Goal: Task Accomplishment & Management: Use online tool/utility

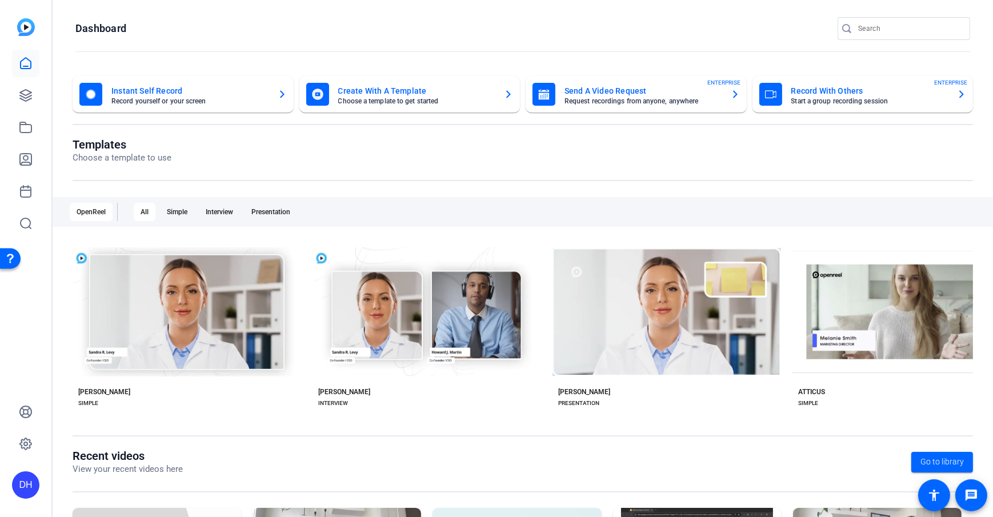
click at [286, 34] on openreel-page-title "Dashboard" at bounding box center [522, 28] width 894 height 23
click at [388, 172] on div "Templates Choose a template to use" at bounding box center [523, 159] width 900 height 43
click at [395, 148] on openreel-page-title "Templates Choose a template to use" at bounding box center [523, 151] width 900 height 27
click at [311, 40] on openreel-divider-bar at bounding box center [522, 52] width 894 height 25
click at [416, 155] on openreel-page-title "Templates Choose a template to use" at bounding box center [523, 151] width 900 height 27
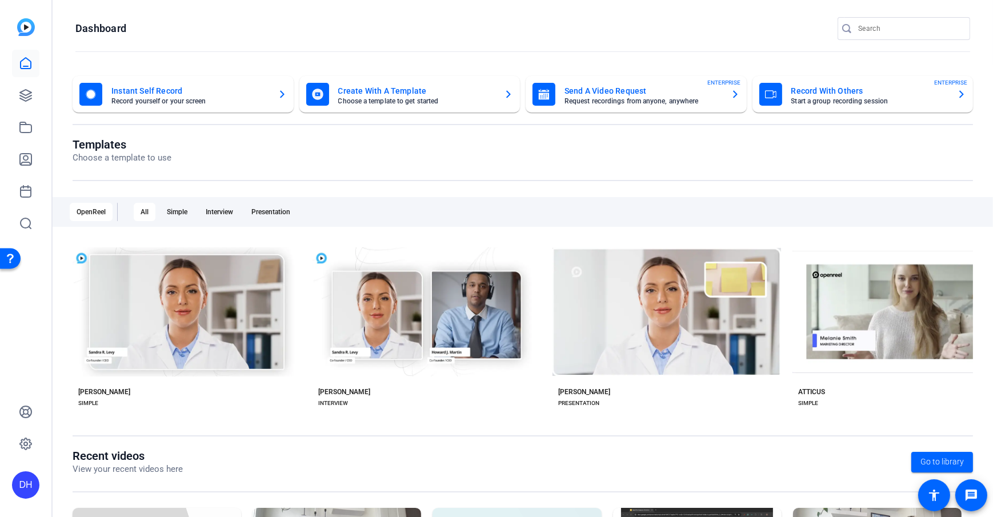
click at [407, 147] on openreel-page-title "Templates Choose a template to use" at bounding box center [523, 151] width 900 height 27
click at [19, 164] on icon at bounding box center [26, 159] width 14 height 14
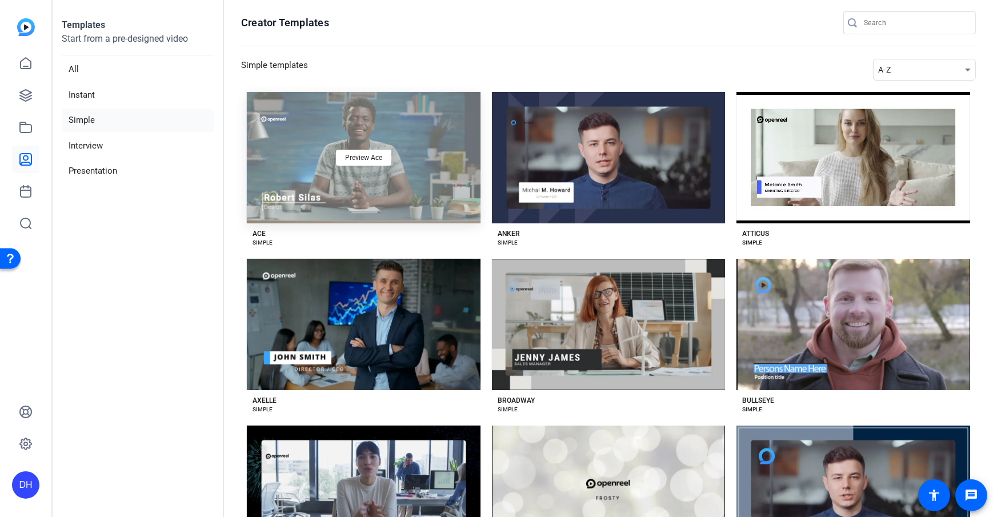
click at [398, 200] on div "Preview Ace" at bounding box center [364, 157] width 234 height 131
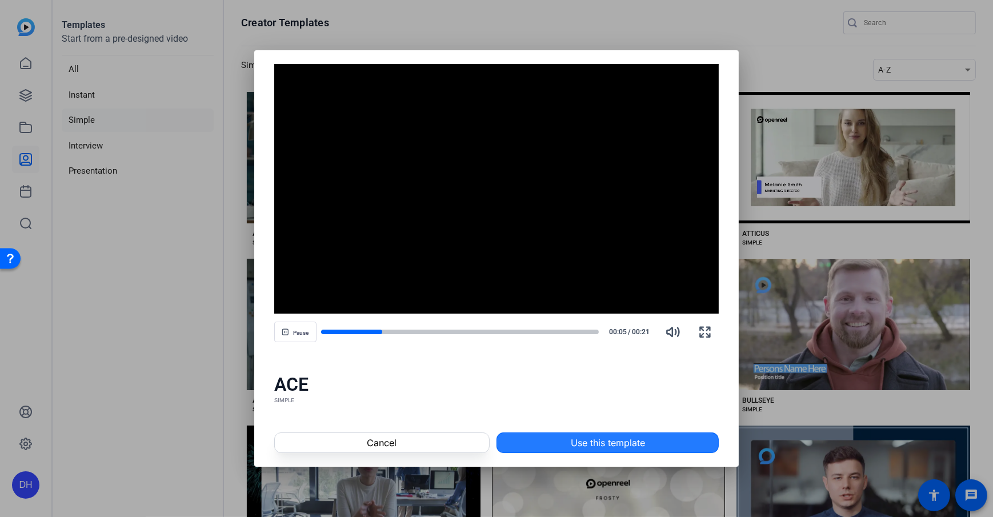
click at [677, 373] on span at bounding box center [607, 442] width 221 height 27
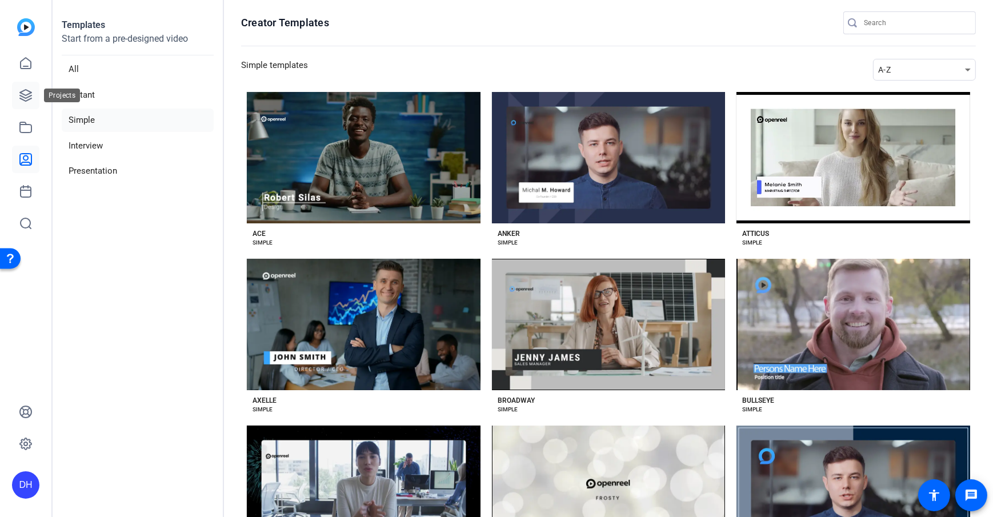
click at [26, 102] on link at bounding box center [25, 95] width 27 height 27
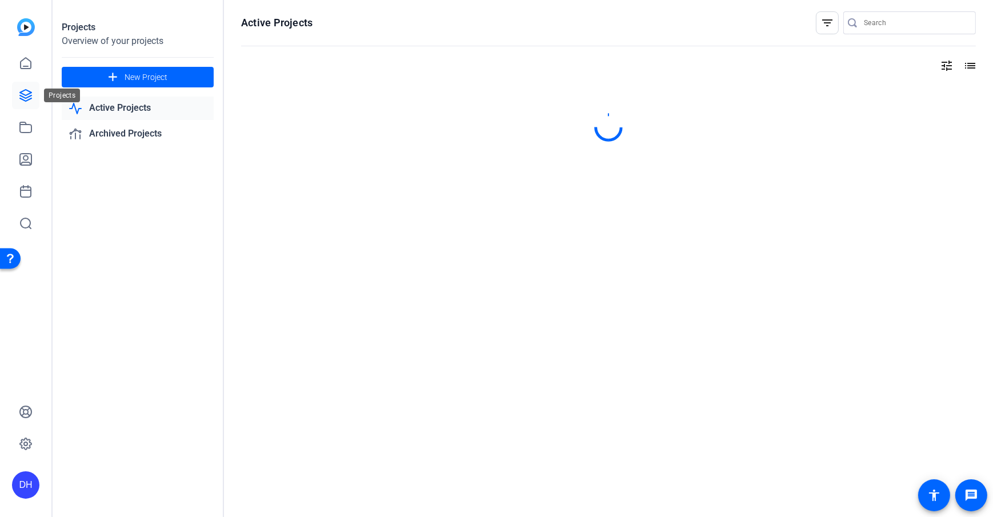
click at [23, 96] on icon at bounding box center [26, 96] width 14 height 14
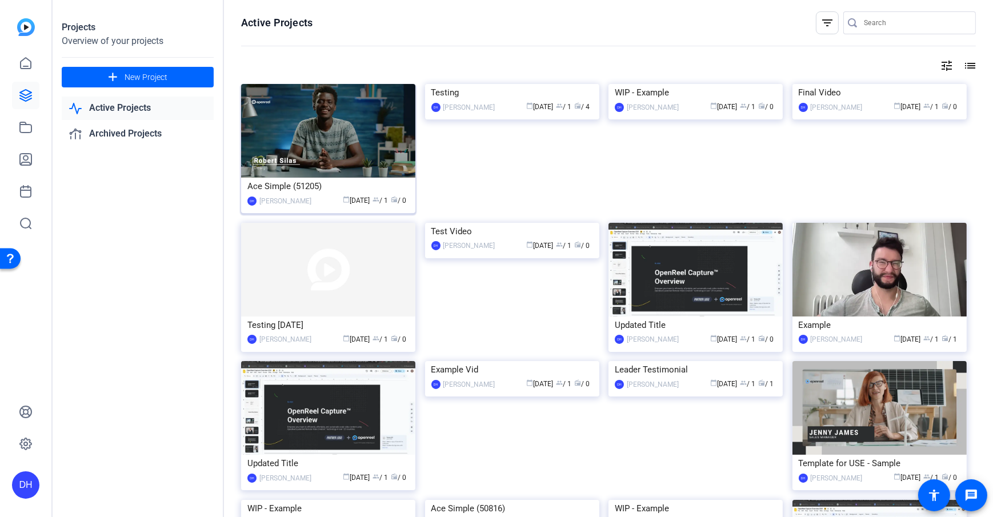
click at [274, 183] on div "Ace Simple (51205)" at bounding box center [328, 186] width 162 height 17
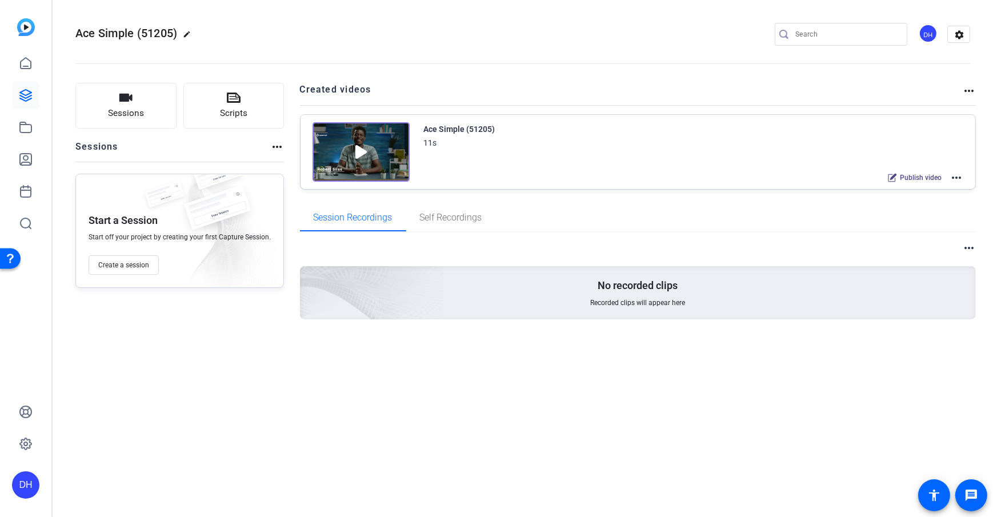
click at [640, 94] on h2 "Created videos" at bounding box center [631, 94] width 662 height 22
click at [743, 37] on div "DH" at bounding box center [927, 33] width 19 height 19
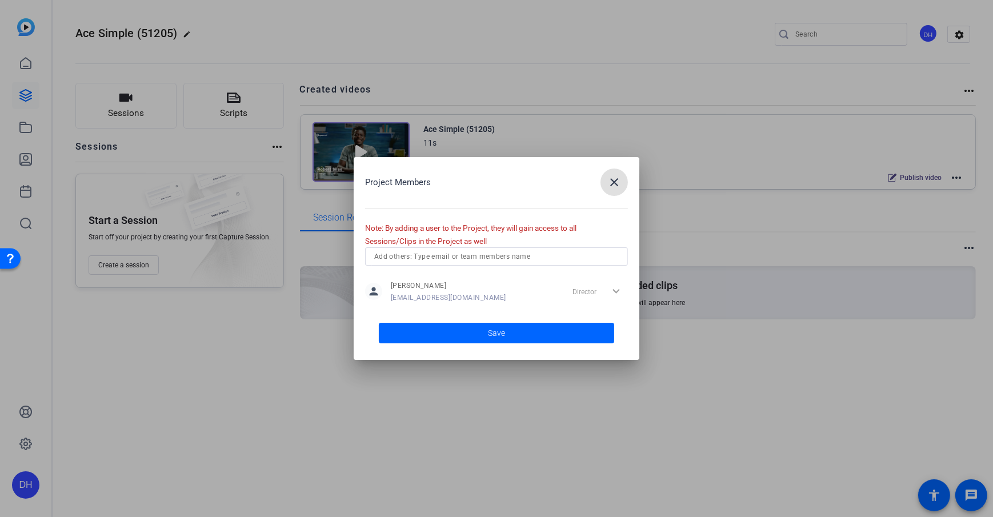
click at [443, 252] on input "text" at bounding box center [496, 257] width 244 height 14
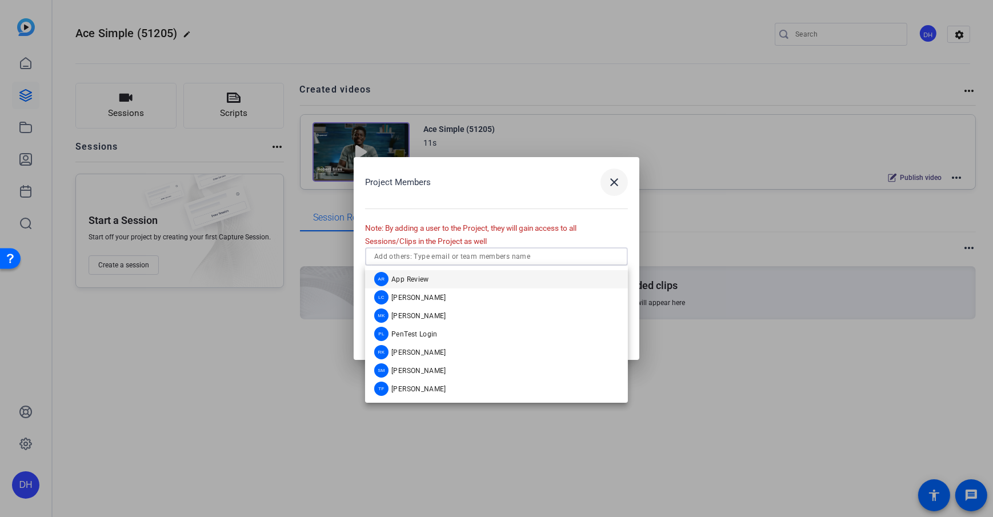
click at [615, 185] on mat-icon "close" at bounding box center [614, 182] width 14 height 14
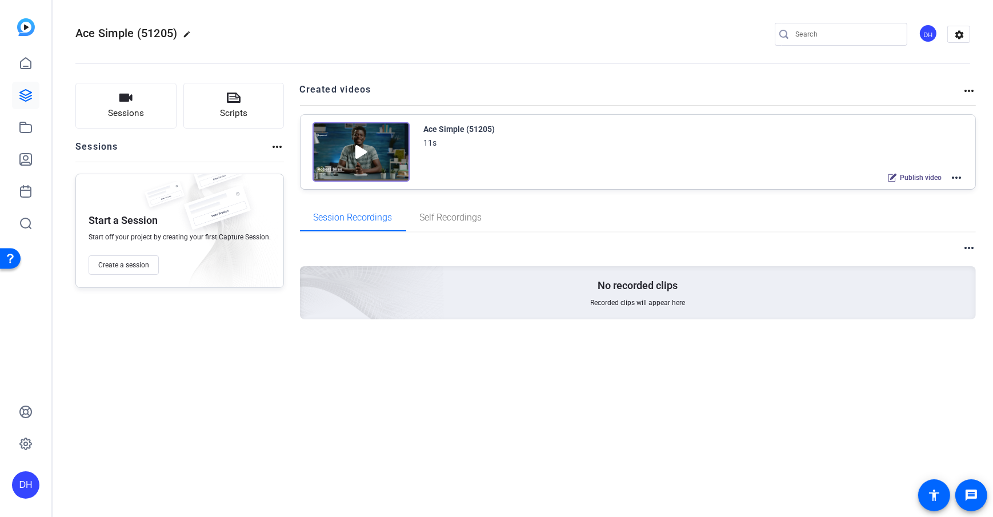
click at [743, 176] on mat-icon "more_horiz" at bounding box center [956, 178] width 14 height 14
click at [743, 187] on span "Edit in Creator" at bounding box center [914, 191] width 79 height 14
click at [287, 77] on openreel-divider-bar at bounding box center [522, 60] width 894 height 35
click at [114, 101] on button "Sessions" at bounding box center [125, 106] width 101 height 46
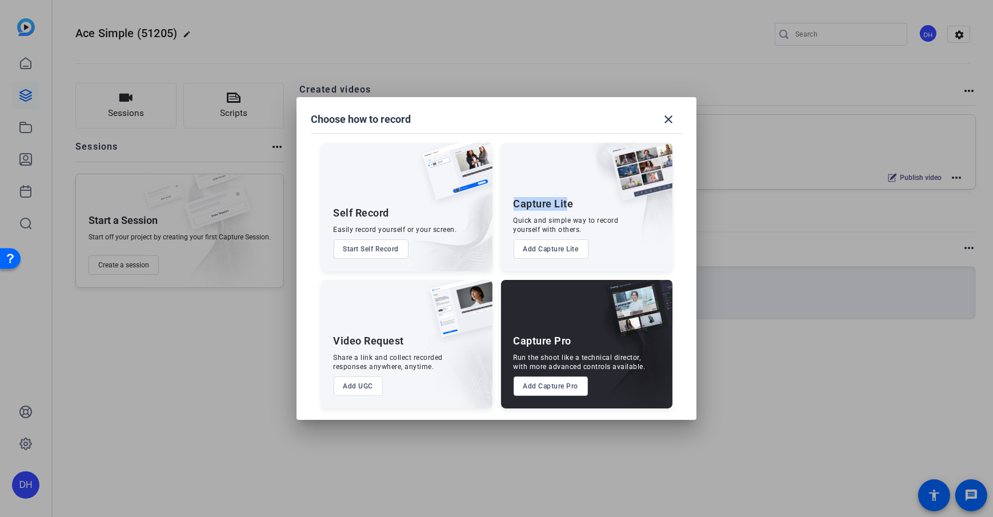
drag, startPoint x: 511, startPoint y: 202, endPoint x: 568, endPoint y: 199, distance: 56.6
click at [568, 199] on div "Capture Lite Quick and simple way to record yourself with others. Add Capture L…" at bounding box center [586, 207] width 171 height 128
click at [556, 220] on div "Quick and simple way to record yourself with others." at bounding box center [565, 225] width 105 height 18
click at [546, 252] on button "Add Capture Lite" at bounding box center [550, 248] width 75 height 19
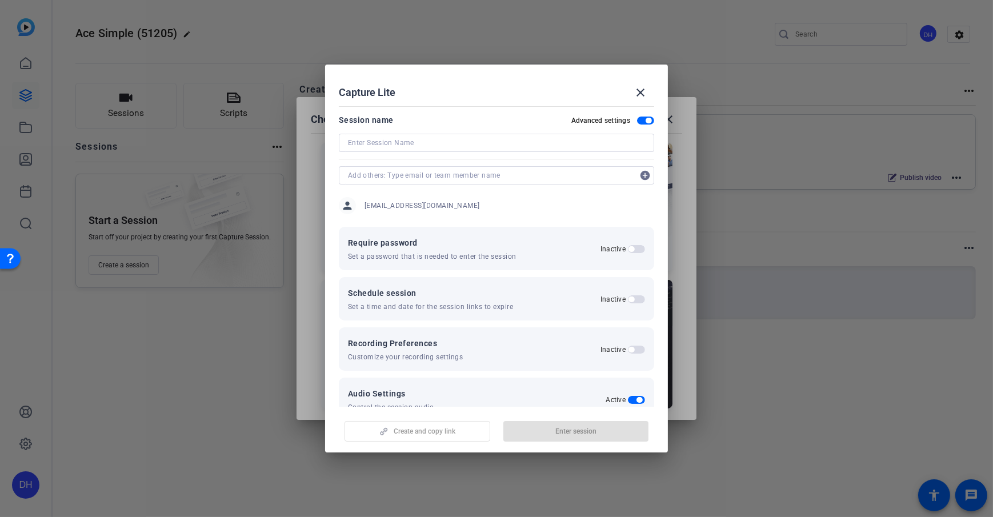
click at [645, 118] on span "button" at bounding box center [648, 121] width 6 height 6
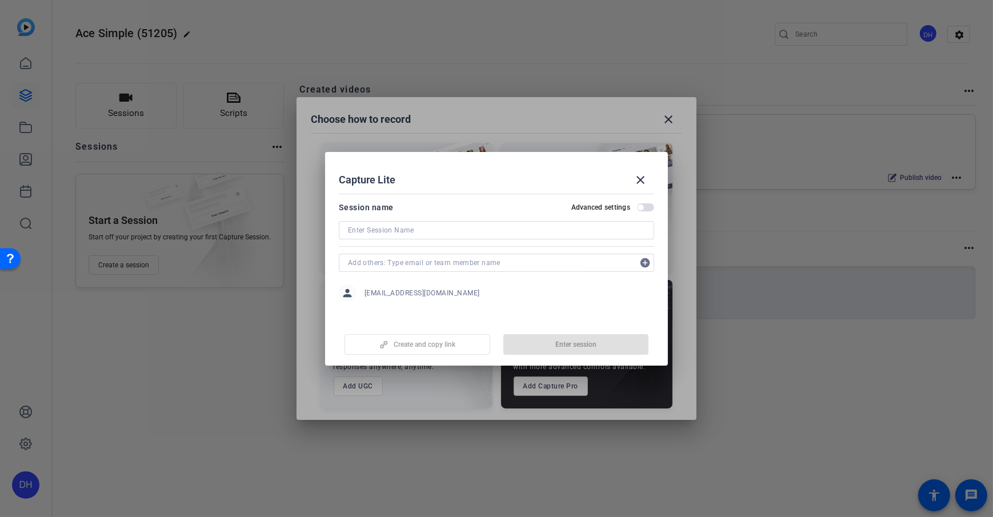
click at [387, 229] on input at bounding box center [496, 230] width 297 height 14
type input "Conversation with ABC"
click at [460, 194] on mat-dialog-content "Session name Advanced settings Conversation with ABC add_circle person dheiberg…" at bounding box center [496, 254] width 343 height 131
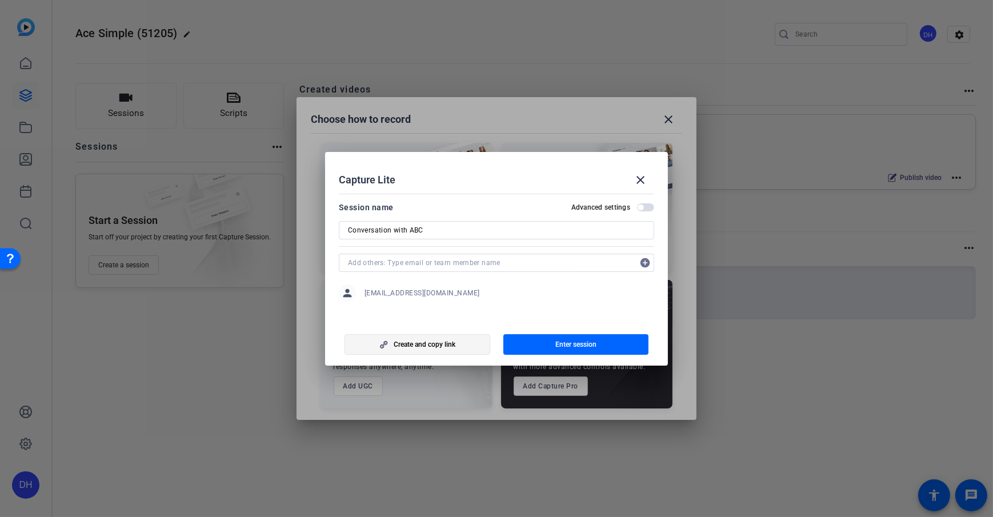
click at [408, 348] on span "Create and copy link" at bounding box center [424, 344] width 62 height 9
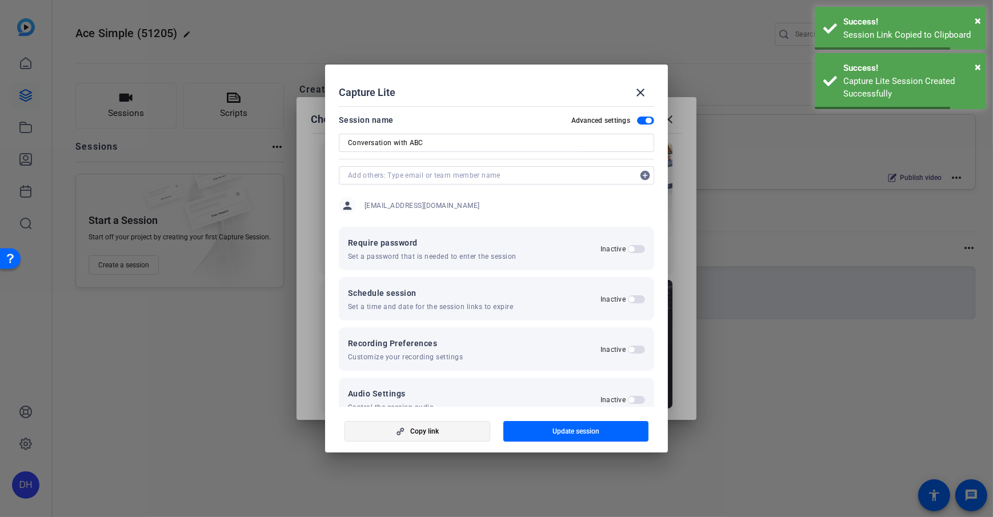
click at [436, 373] on span "Copy link" at bounding box center [424, 431] width 29 height 9
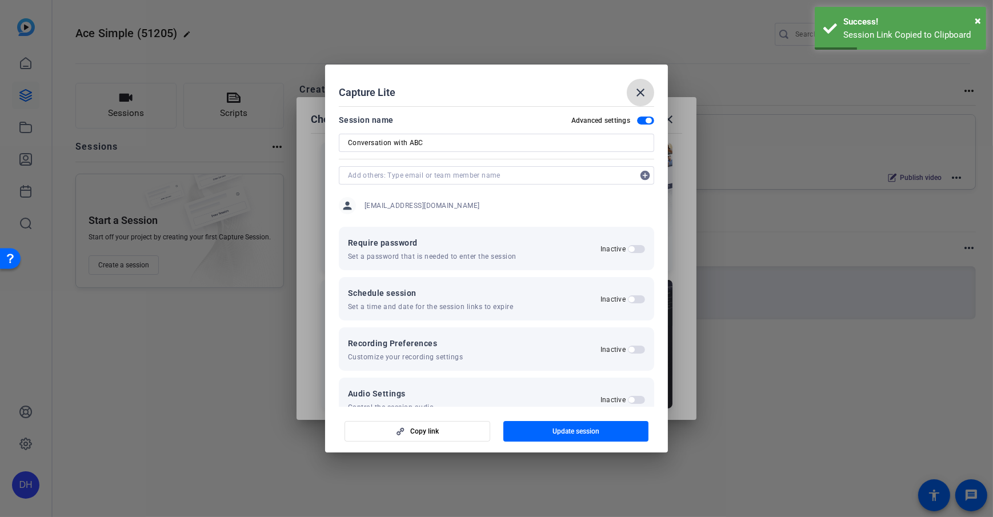
click at [629, 106] on span at bounding box center [639, 92] width 27 height 27
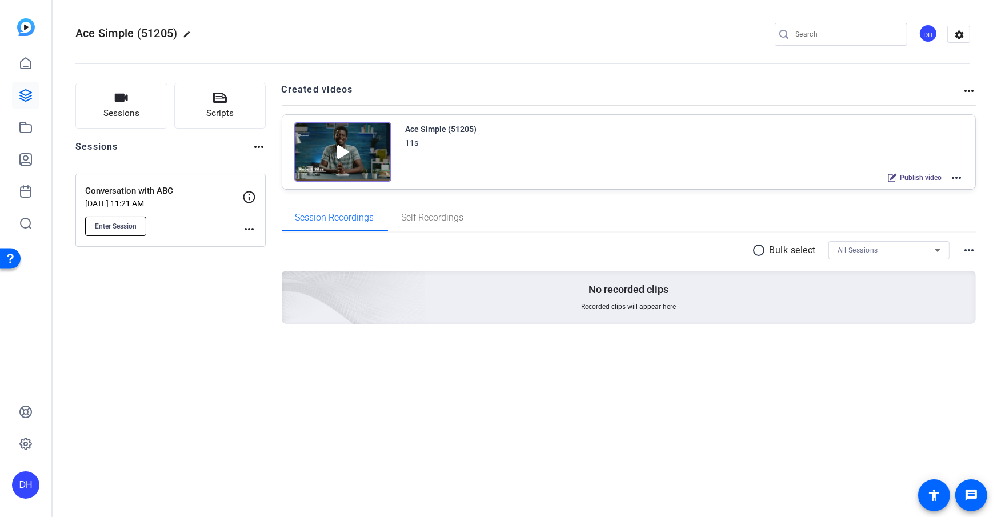
click at [105, 231] on button "Enter Session" at bounding box center [115, 225] width 61 height 19
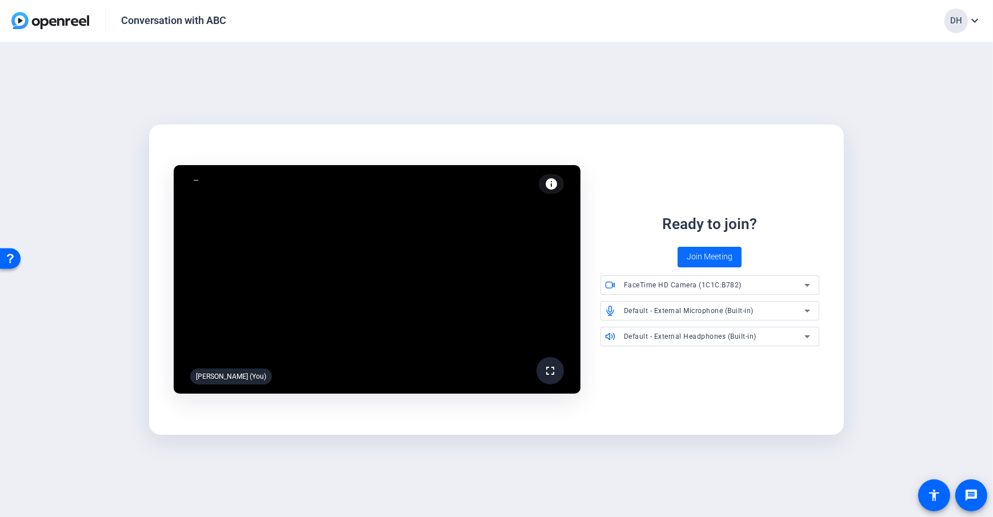
click at [714, 257] on span "Join Meeting" at bounding box center [709, 257] width 46 height 12
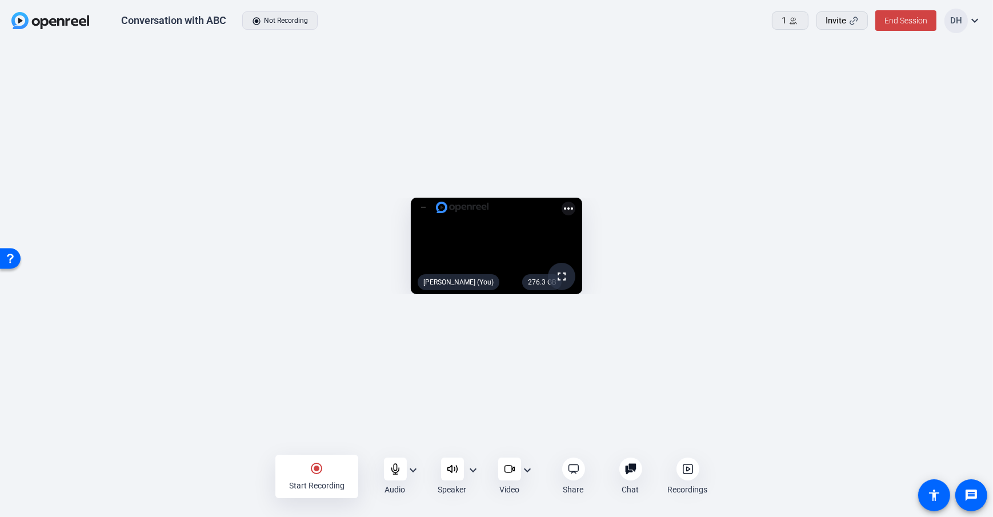
click at [304, 480] on div "Start Recording" at bounding box center [316, 485] width 55 height 11
click at [315, 480] on div "Stop Recording" at bounding box center [317, 485] width 54 height 11
click at [65, 198] on openreel-capture-lite-video-stream "276.3 GB fullscreen [PERSON_NAME] (You) more_horiz" at bounding box center [496, 246] width 958 height 97
click at [917, 22] on span "End Session" at bounding box center [905, 20] width 43 height 9
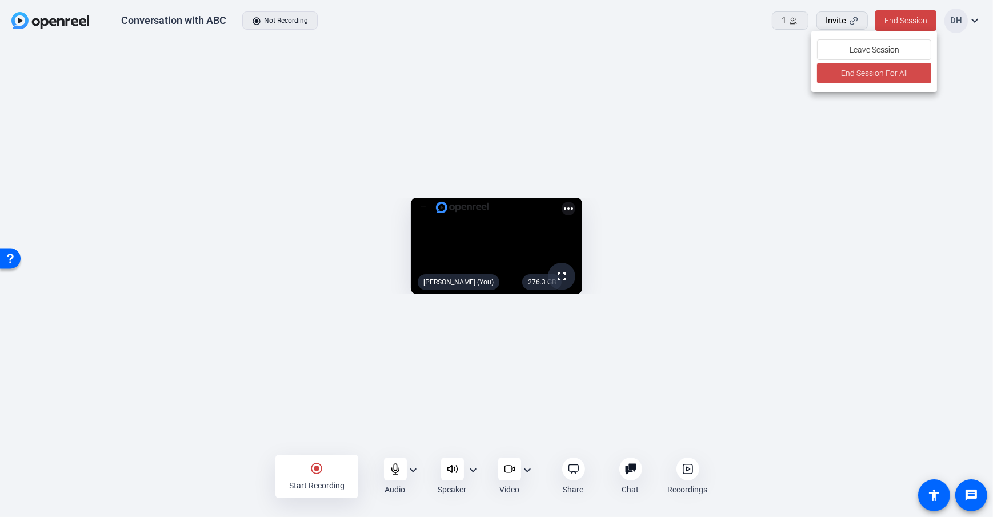
click at [867, 76] on span "End Session For All" at bounding box center [874, 73] width 67 height 14
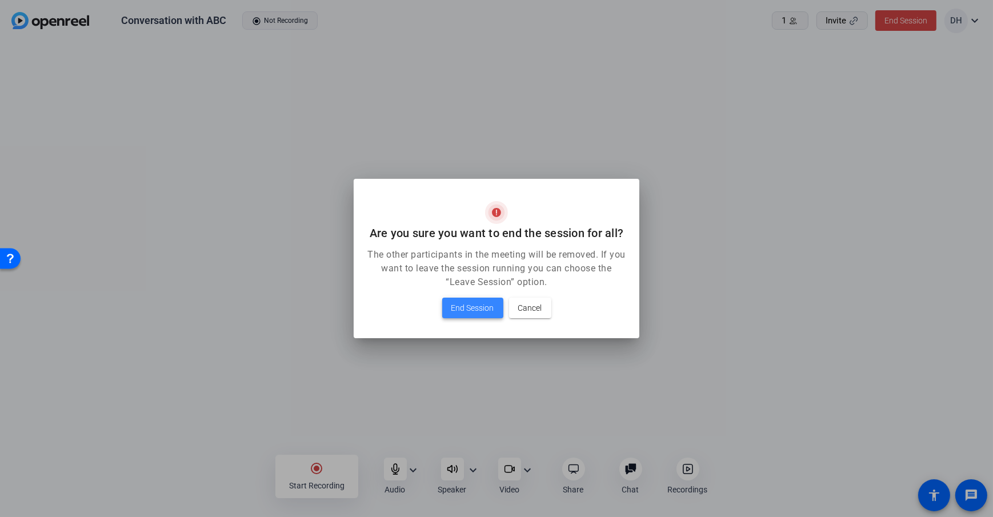
click at [469, 302] on span "End Session" at bounding box center [472, 308] width 43 height 14
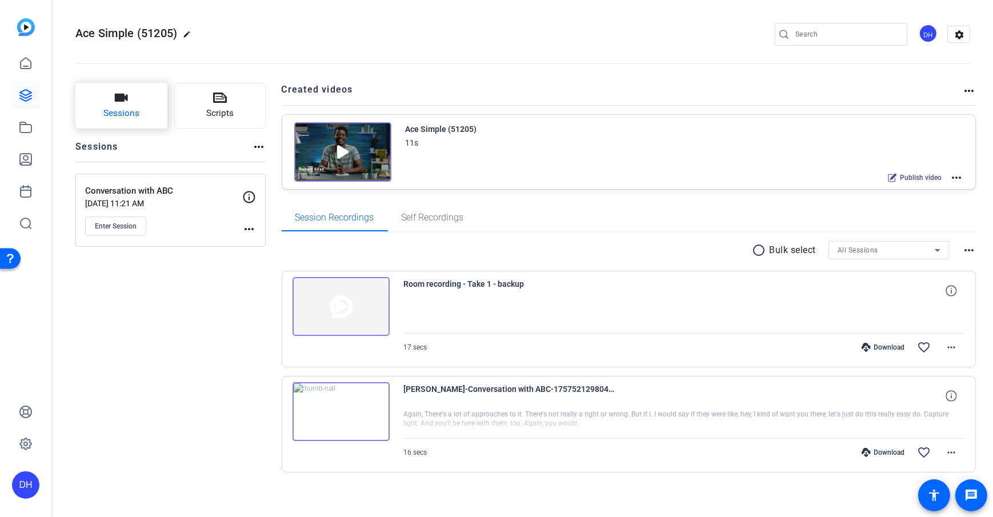
click at [117, 108] on span "Sessions" at bounding box center [121, 113] width 36 height 13
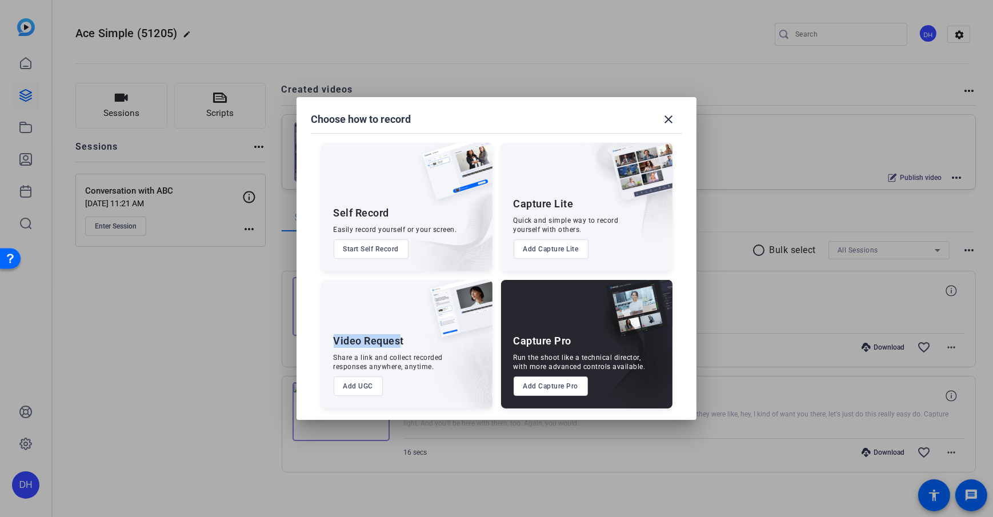
drag, startPoint x: 334, startPoint y: 344, endPoint x: 398, endPoint y: 338, distance: 64.8
click at [398, 338] on div "Video Request" at bounding box center [369, 341] width 71 height 14
click at [389, 366] on div "Share a link and collect recorded responses anywhere, anytime." at bounding box center [389, 362] width 110 height 18
click at [358, 377] on button "Add UGC" at bounding box center [359, 385] width 50 height 19
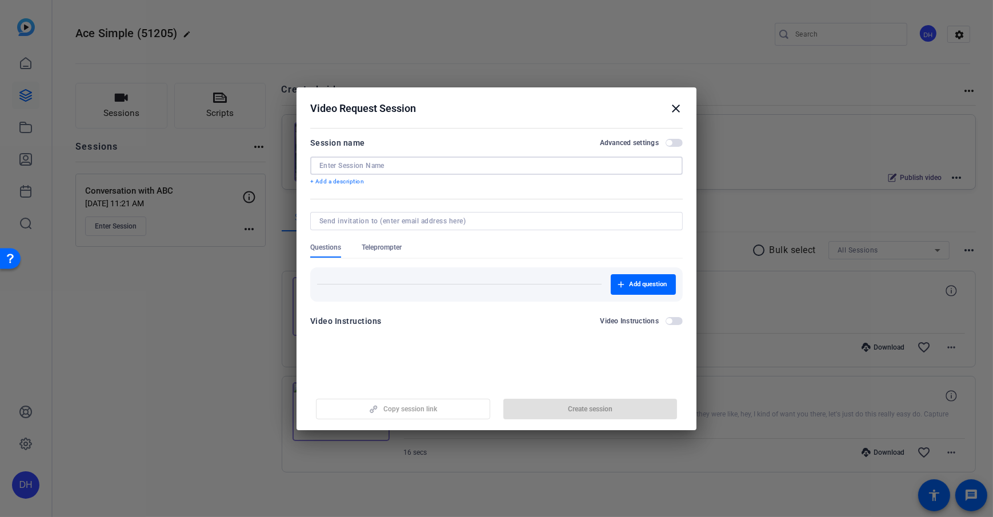
click at [371, 163] on input at bounding box center [496, 165] width 354 height 9
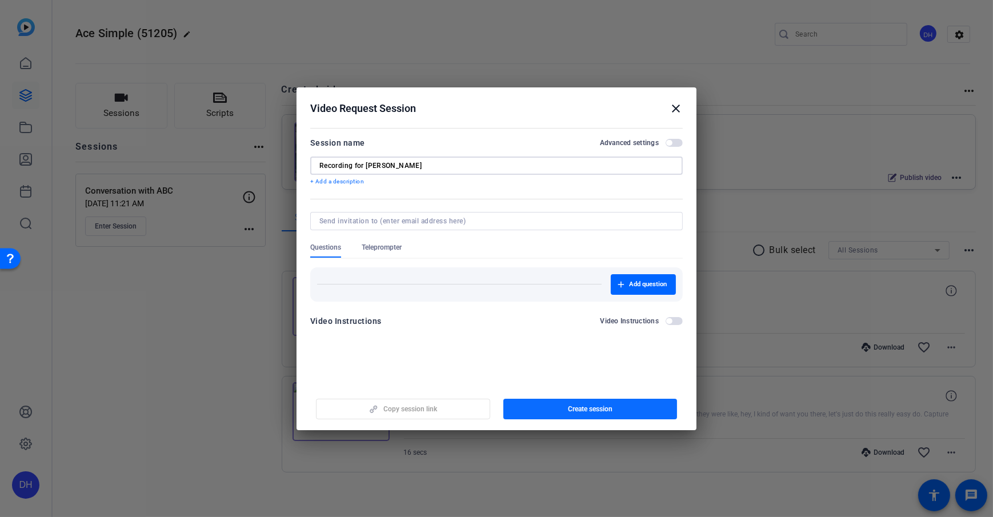
type input "Recording for Jane Doe"
click at [584, 407] on span "Create session" at bounding box center [590, 408] width 45 height 9
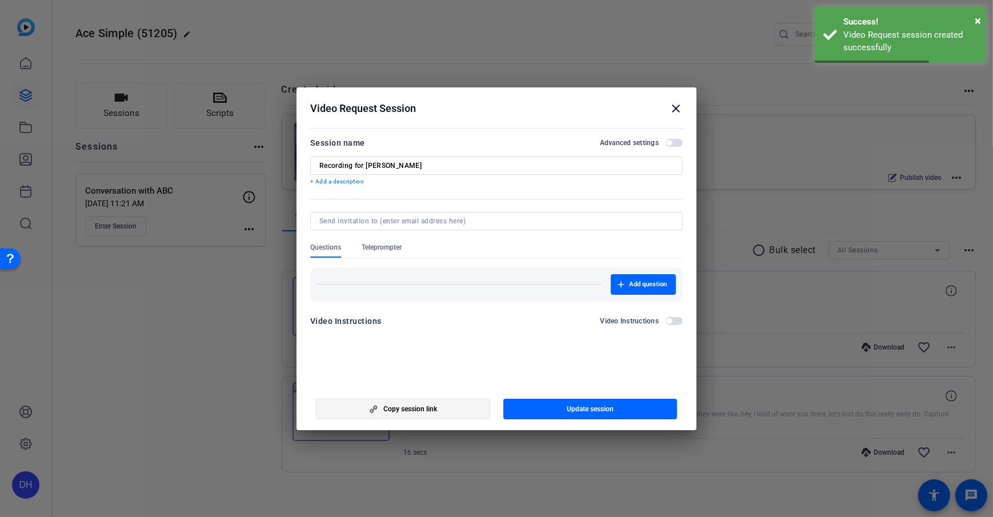
click at [387, 408] on span "Copy session link" at bounding box center [410, 408] width 54 height 9
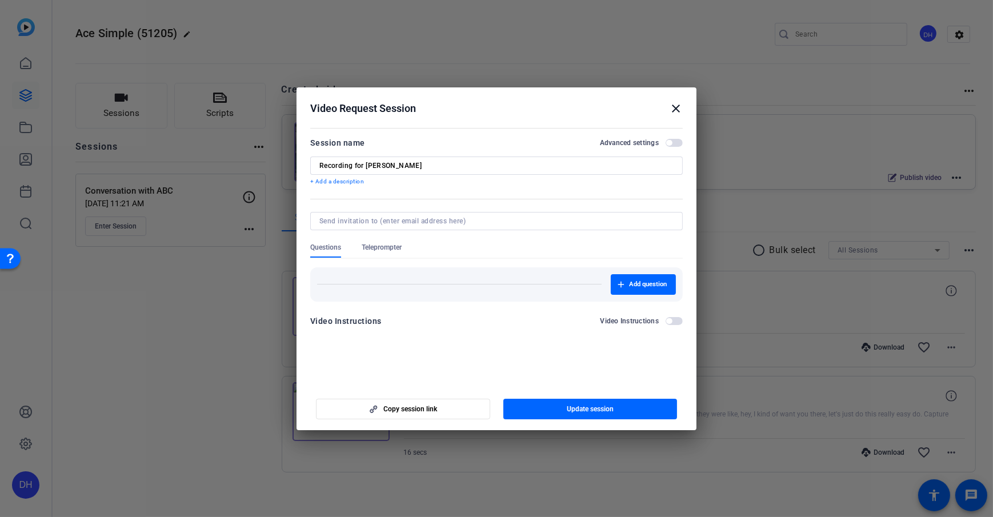
click at [576, 121] on h2 "Video Request Session close" at bounding box center [496, 105] width 400 height 37
click at [682, 107] on mat-icon "close" at bounding box center [676, 109] width 14 height 14
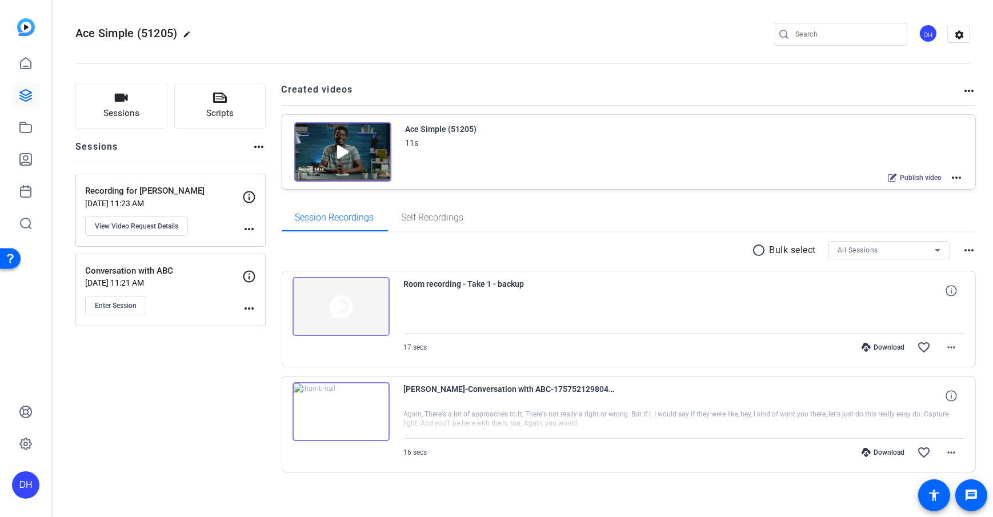
click at [271, 187] on div "Sessions Scripts Sessions more_horiz Recording for Jane Doe Sep 10, 2025 @ 11:2…" at bounding box center [523, 296] width 940 height 455
click at [103, 107] on span "Sessions" at bounding box center [121, 113] width 36 height 13
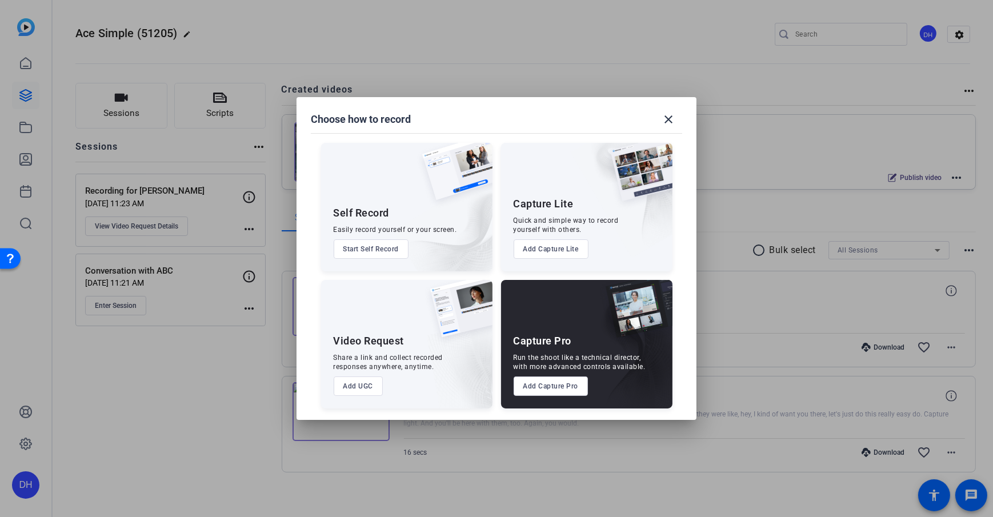
click at [492, 278] on div "Self Record Easily record yourself or your screen. Start Self Record Capture Li…" at bounding box center [496, 269] width 372 height 277
click at [664, 123] on mat-icon "close" at bounding box center [668, 120] width 14 height 14
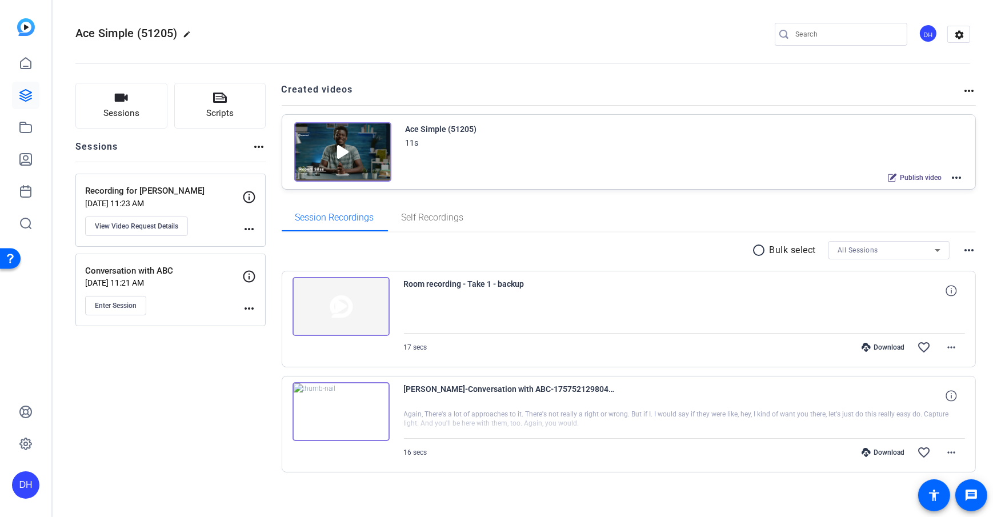
click at [273, 202] on div "Sessions Scripts Sessions more_horiz Recording for Jane Doe Sep 10, 2025 @ 11:2…" at bounding box center [523, 296] width 940 height 455
click at [266, 205] on div "Sessions Scripts Sessions more_horiz Recording for Jane Doe Sep 10, 2025 @ 11:2…" at bounding box center [523, 296] width 940 height 455
click at [580, 194] on openreel-project-creator-list "Created videos more_horiz Ace Simple (51205) 11s Publish video more_horiz" at bounding box center [629, 143] width 694 height 121
click at [950, 176] on mat-icon "more_horiz" at bounding box center [956, 178] width 14 height 14
drag, startPoint x: 756, startPoint y: 204, endPoint x: 934, endPoint y: 156, distance: 184.5
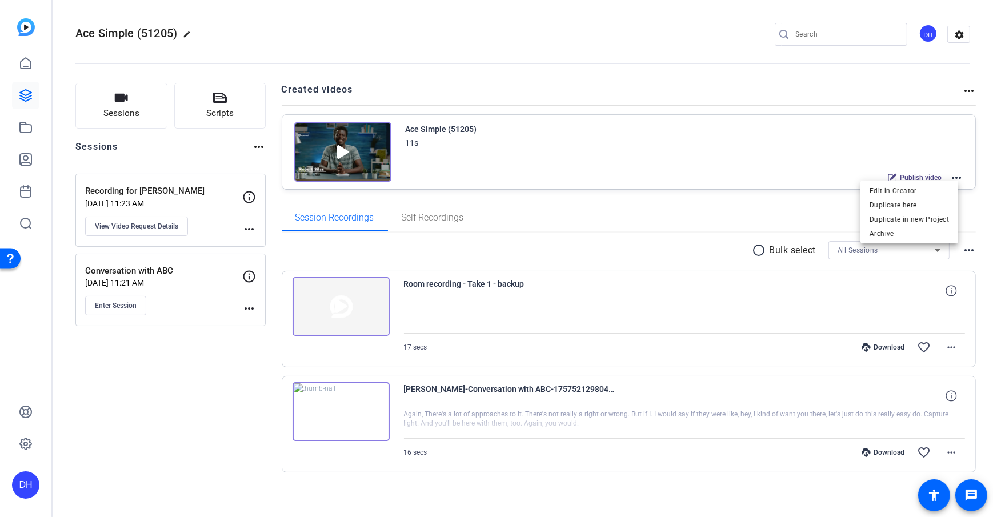
click at [756, 204] on div at bounding box center [496, 258] width 993 height 517
click at [950, 175] on mat-icon "more_horiz" at bounding box center [956, 178] width 14 height 14
click at [930, 193] on span "Edit in Creator" at bounding box center [908, 191] width 79 height 14
click at [23, 97] on icon at bounding box center [25, 95] width 11 height 11
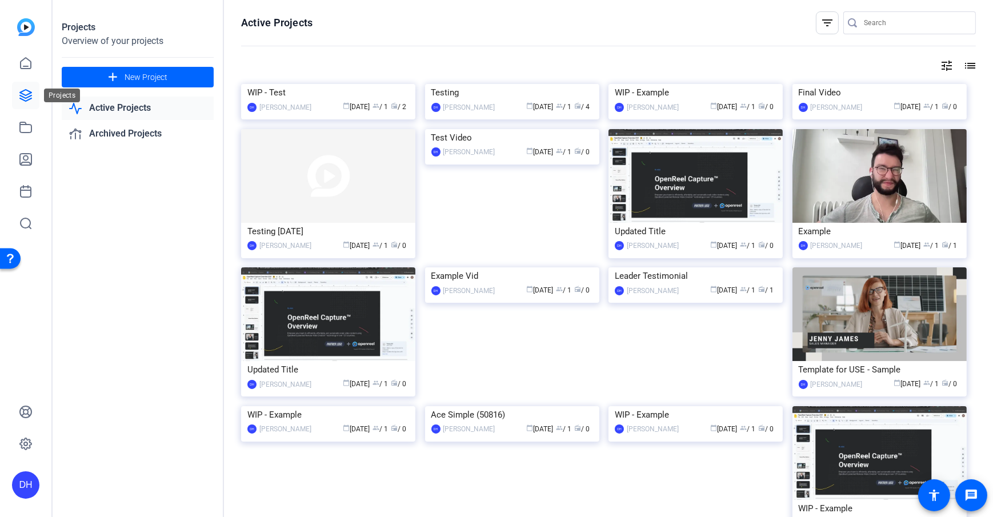
click at [22, 100] on icon at bounding box center [26, 96] width 14 height 14
click at [273, 101] on div "WIP - Test" at bounding box center [328, 92] width 162 height 17
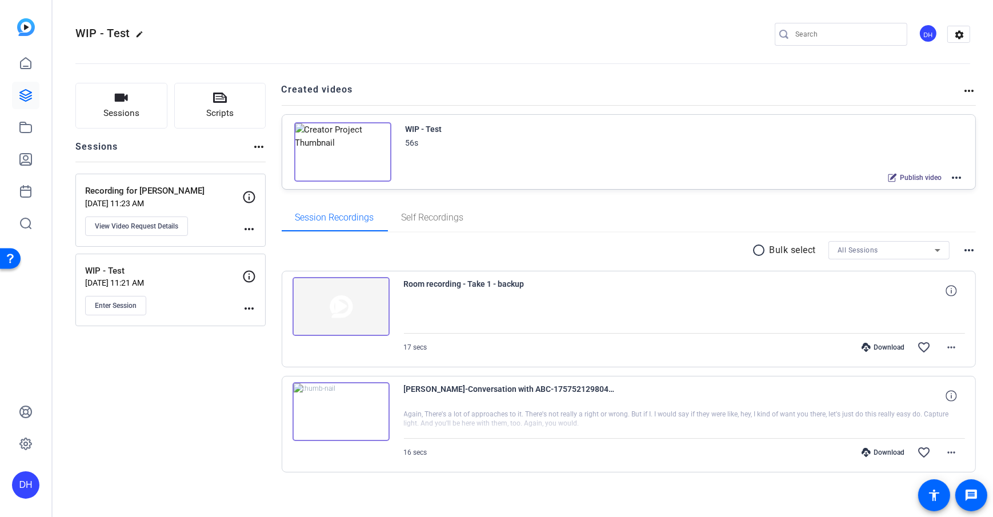
click at [951, 174] on mat-icon "more_horiz" at bounding box center [956, 178] width 14 height 14
click at [268, 99] on div at bounding box center [496, 258] width 993 height 517
click at [28, 131] on icon at bounding box center [26, 127] width 14 height 14
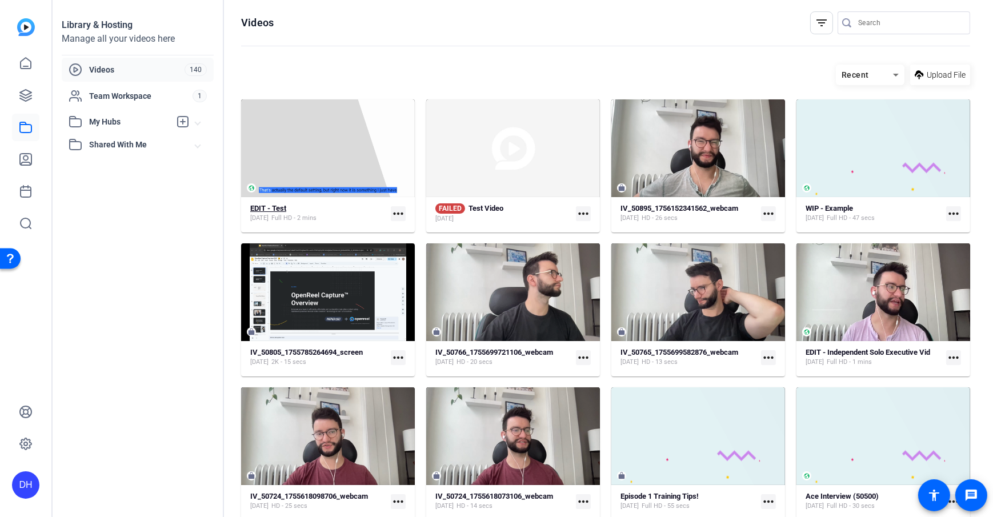
click at [266, 206] on strong "EDIT - Test" at bounding box center [268, 208] width 36 height 9
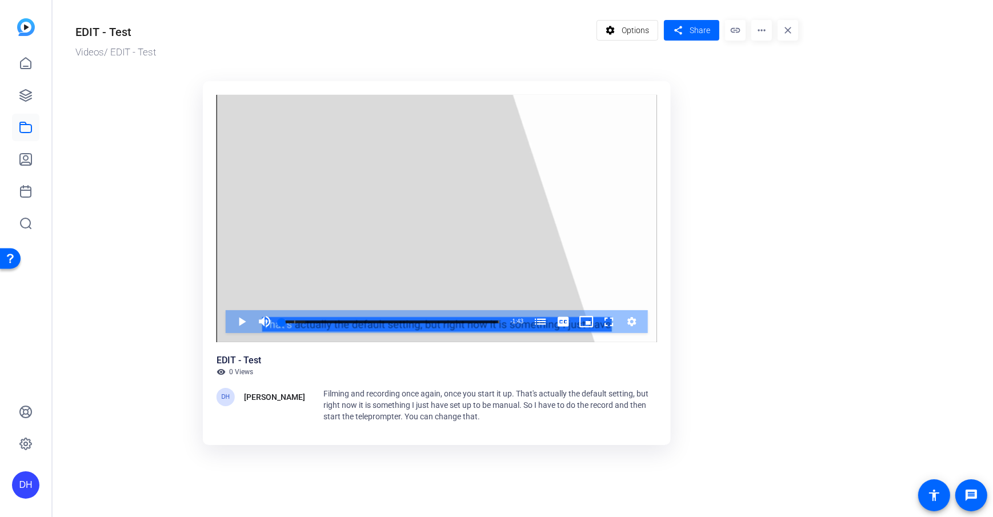
click at [751, 154] on ktd-grid "Video Player is loading. Play Video Play Mute Current Time 0:00 / Duration 1:43…" at bounding box center [436, 265] width 722 height 383
click at [766, 27] on mat-icon "more_horiz" at bounding box center [761, 30] width 21 height 21
click at [731, 137] on div at bounding box center [496, 258] width 993 height 517
click at [806, 134] on div "EDIT - Test Videos / EDIT - Test settings Options share Share link more_horiz c…" at bounding box center [431, 232] width 757 height 465
click at [689, 35] on span at bounding box center [691, 30] width 55 height 27
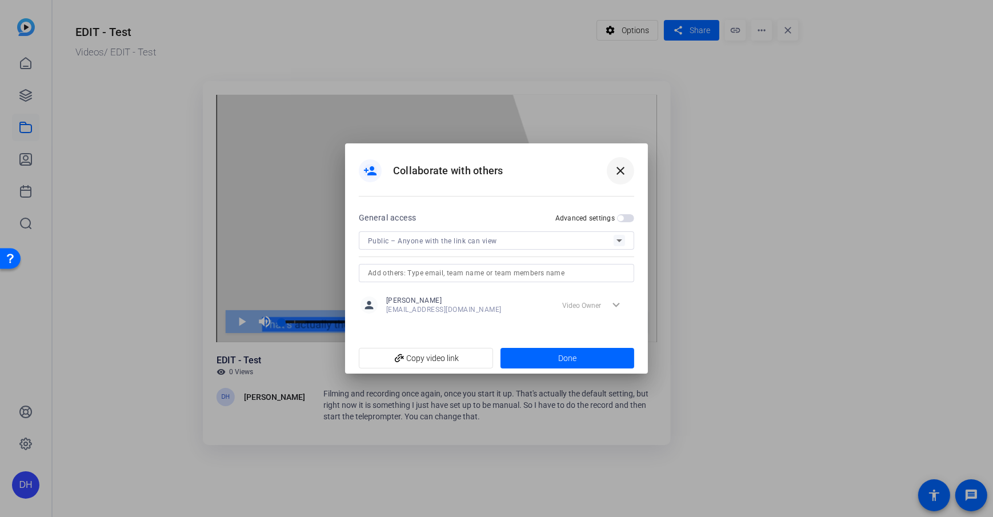
click at [609, 180] on span at bounding box center [619, 170] width 27 height 27
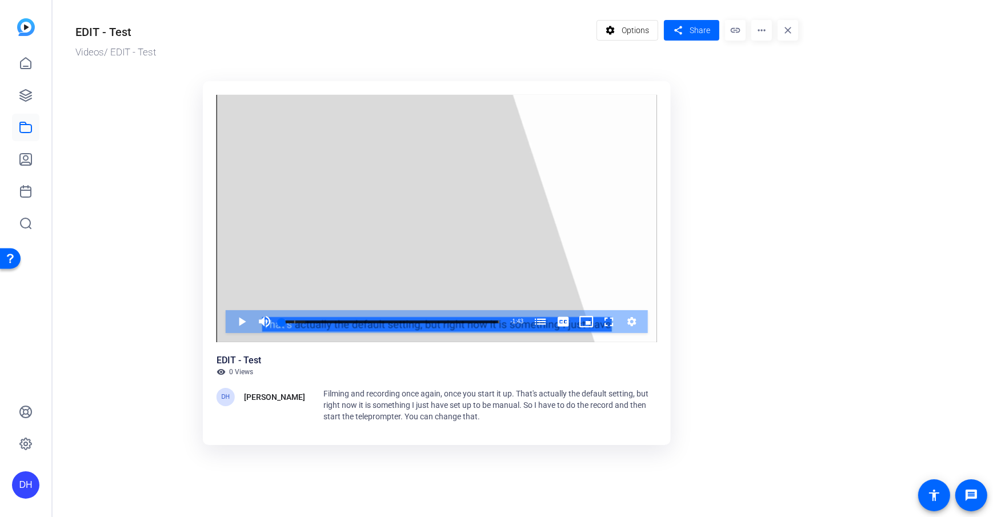
click at [763, 188] on ktd-grid "Video Player is loading. Play Video Play Mute Current Time 0:00 / Duration 1:43…" at bounding box center [436, 265] width 722 height 383
click at [19, 66] on icon at bounding box center [26, 64] width 14 height 14
